Goal: Information Seeking & Learning: Learn about a topic

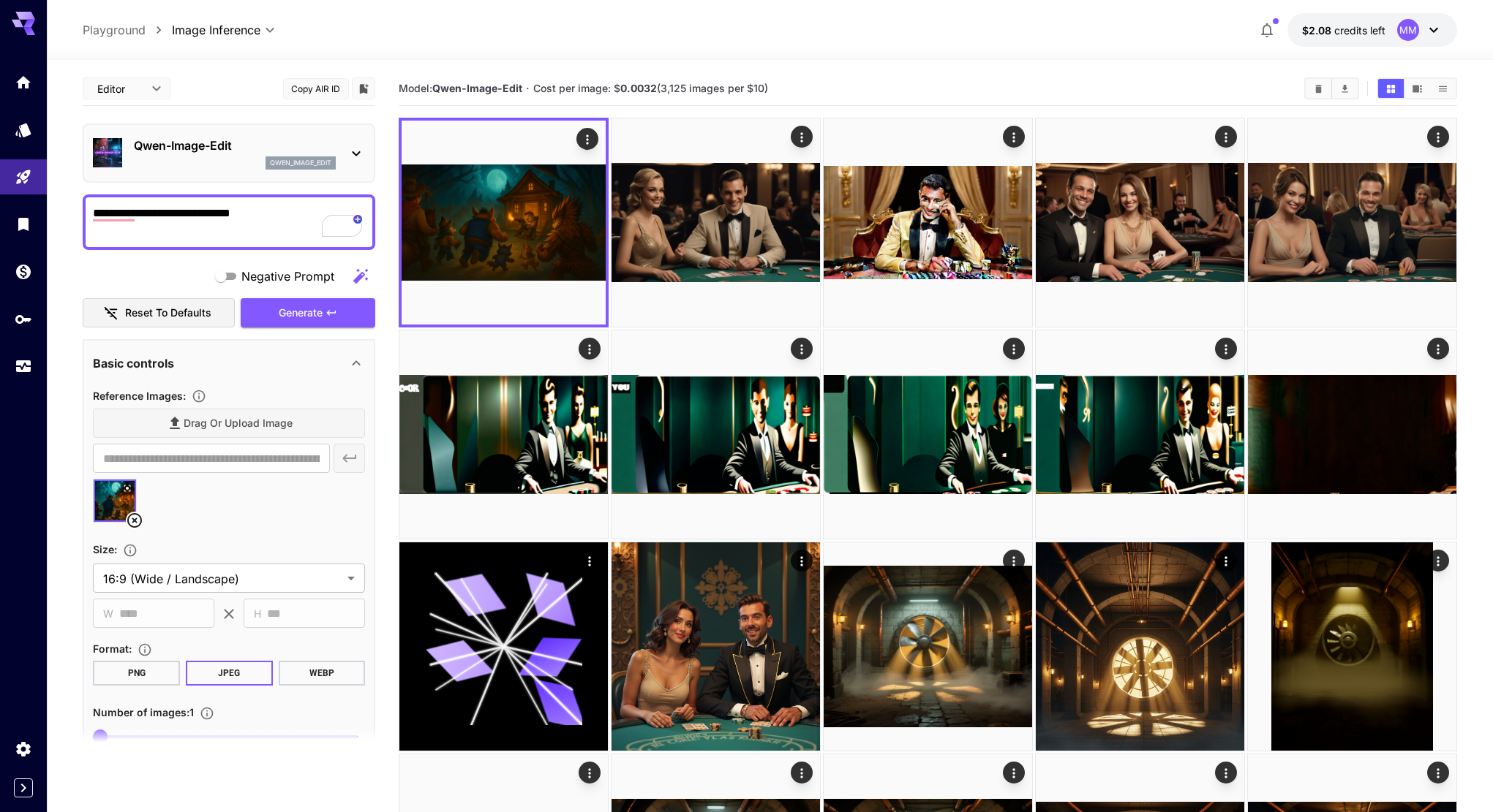
click at [834, 80] on section "Model: [PERSON_NAME]-Image-Edit · Cost per image: $ 0.0032 (3,125 images per $1…" at bounding box center [845, 88] width 894 height 18
click at [27, 25] on icon at bounding box center [29, 24] width 11 height 8
click at [27, 24] on icon at bounding box center [29, 24] width 11 height 8
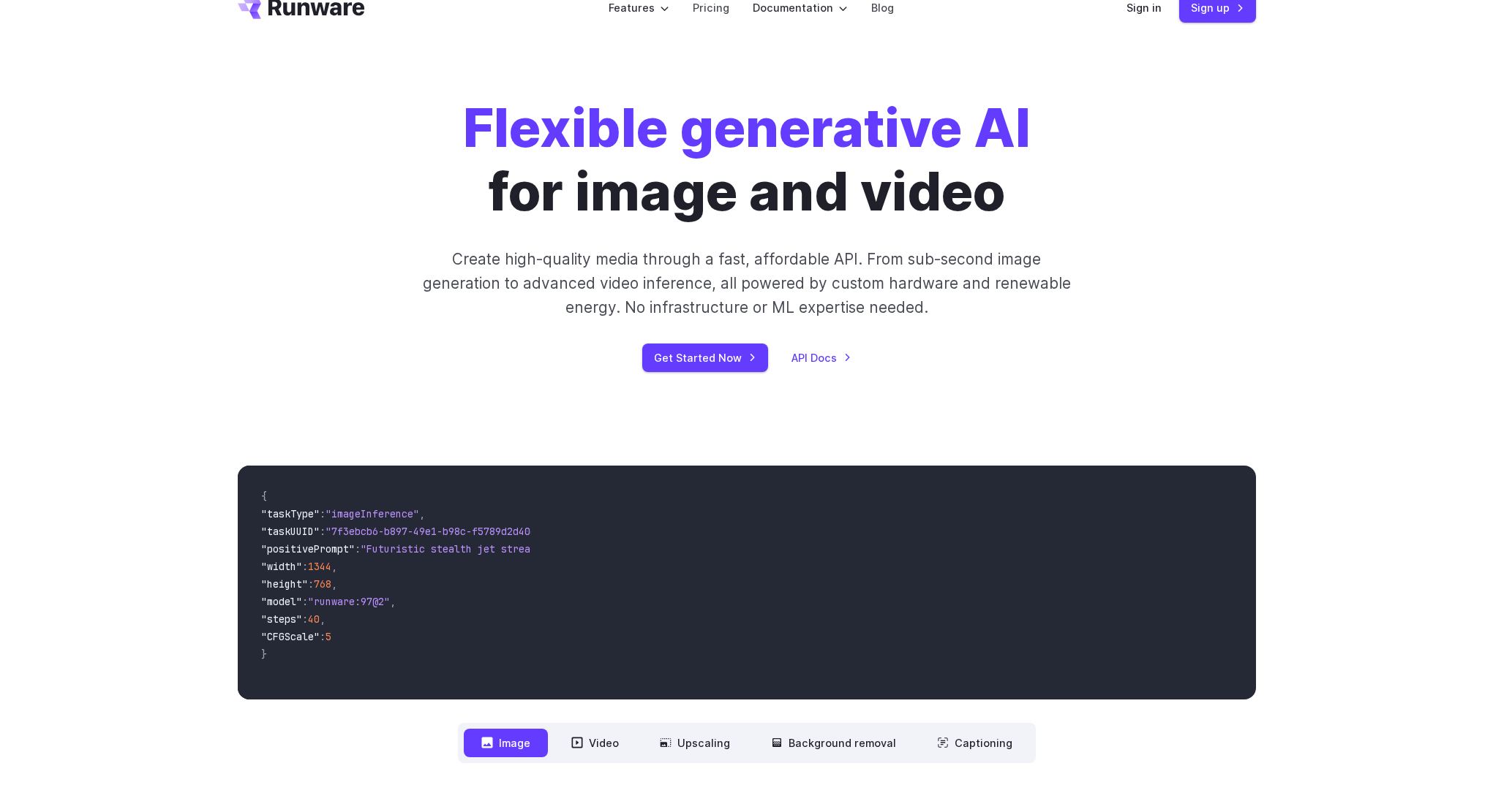
scroll to position [40, 0]
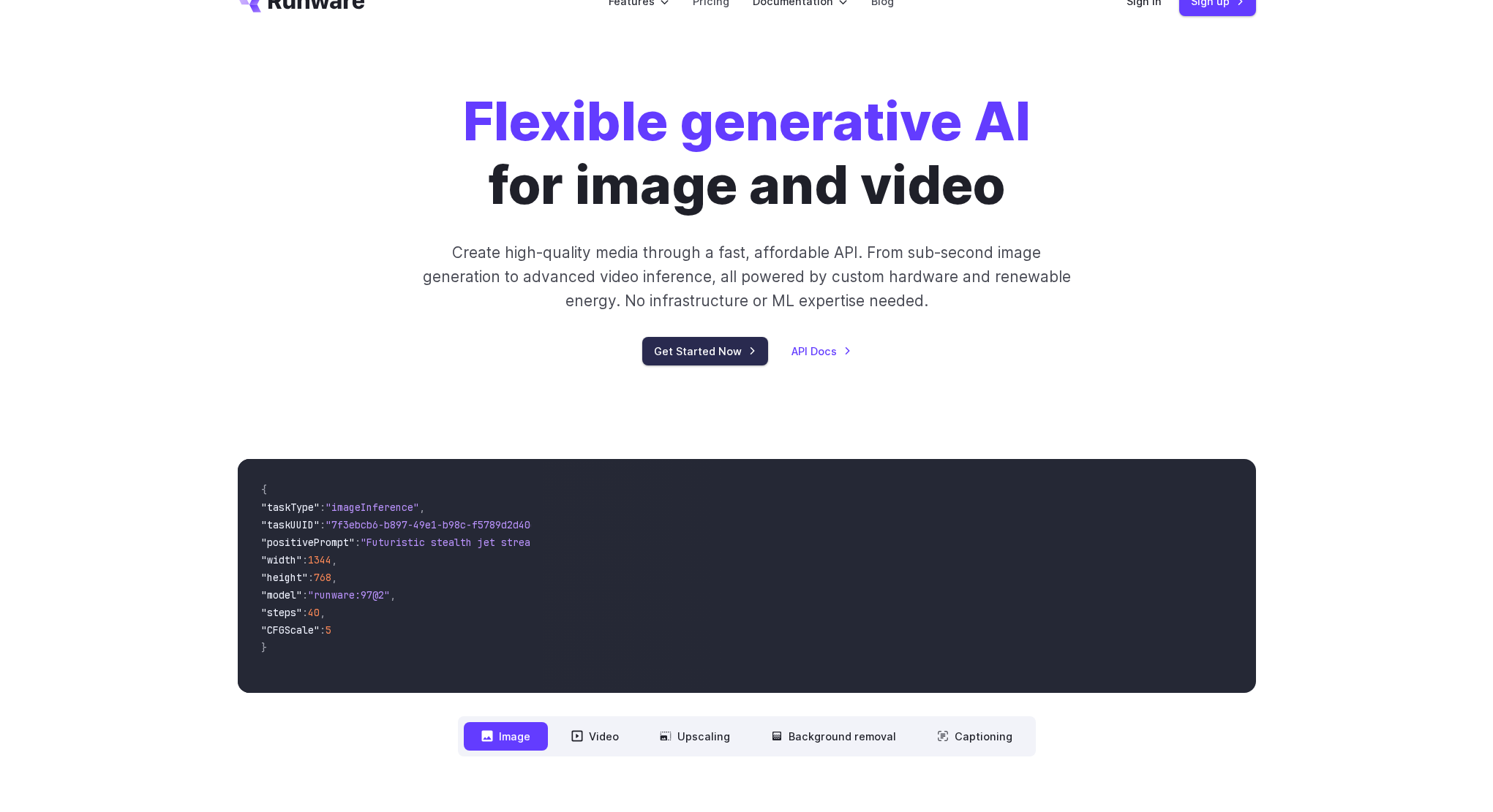
click at [708, 360] on link "Get Started Now" at bounding box center [705, 351] width 125 height 28
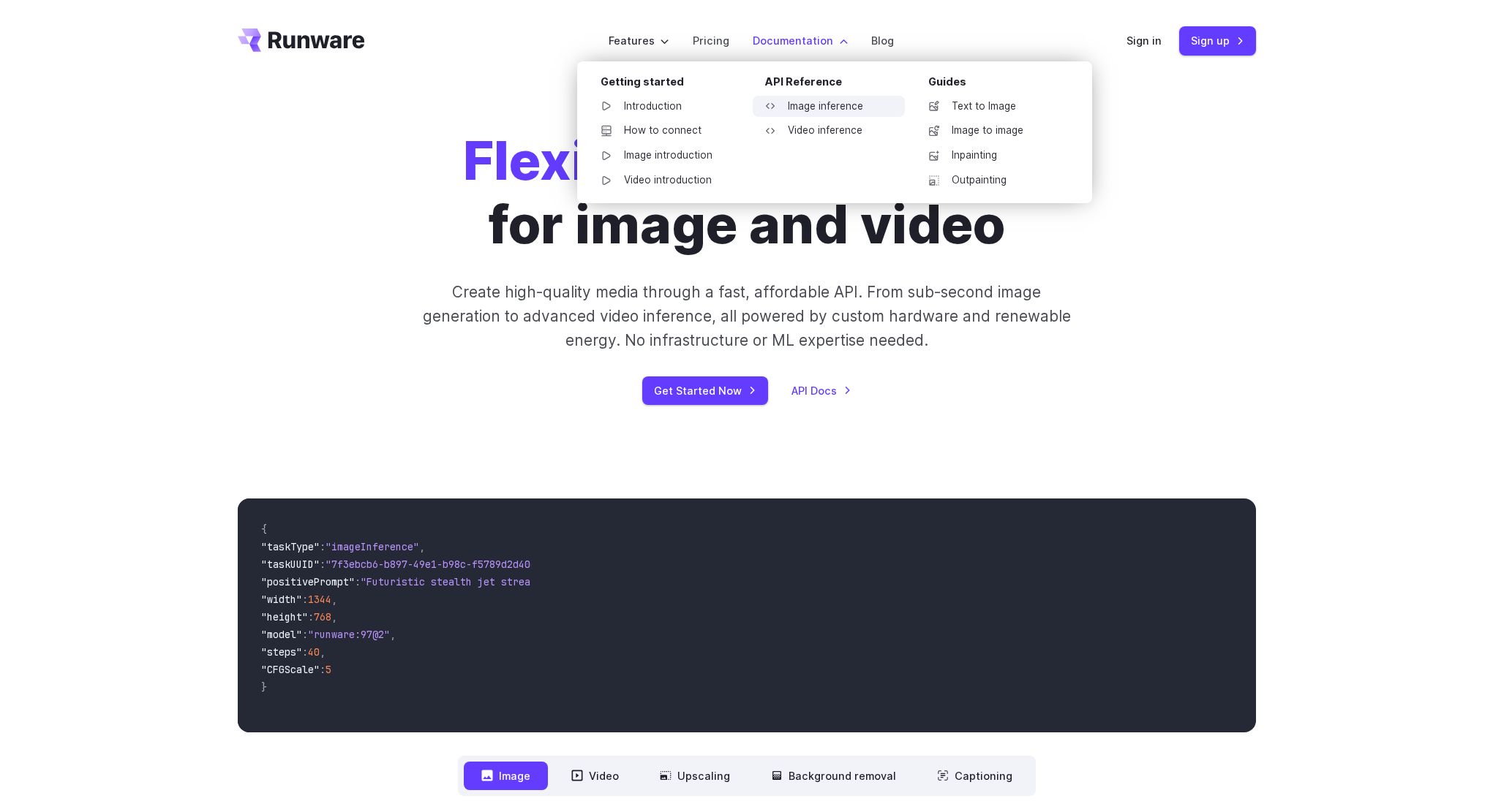
click at [823, 109] on link "Image inference" at bounding box center [828, 106] width 152 height 22
